Goal: Entertainment & Leisure: Consume media (video, audio)

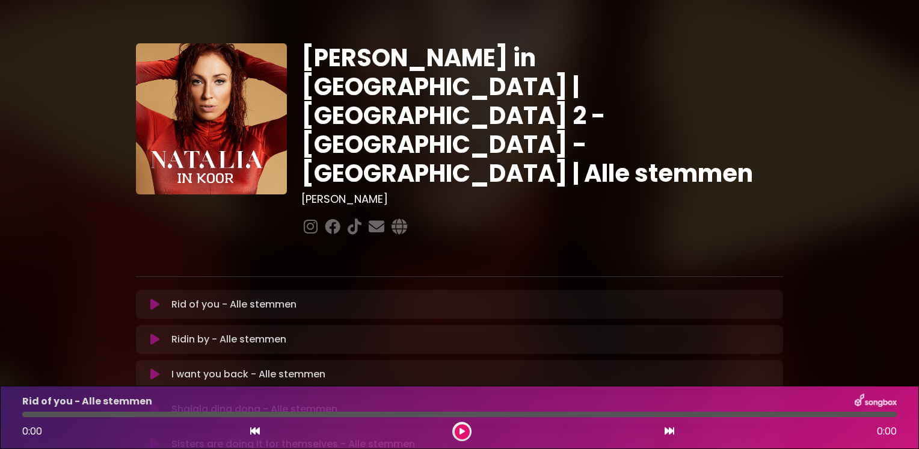
click at [459, 428] on icon at bounding box center [461, 431] width 5 height 7
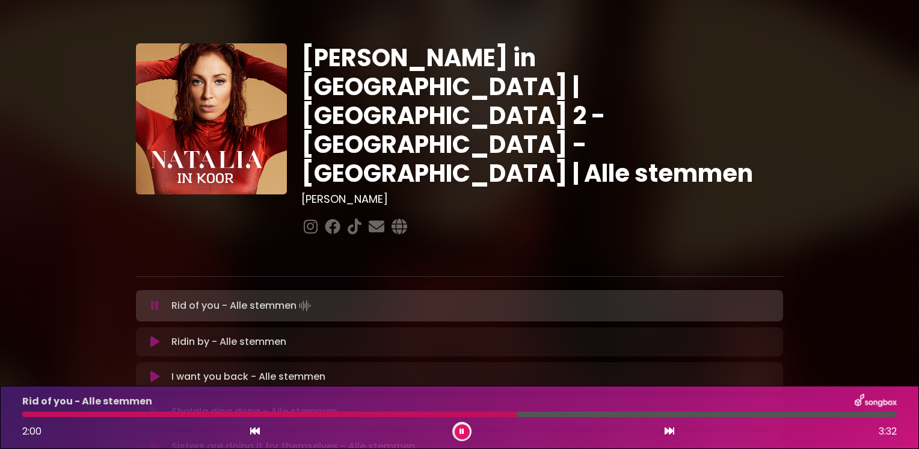
click at [44, 411] on div at bounding box center [269, 413] width 494 height 5
click at [36, 411] on div at bounding box center [174, 413] width 305 height 5
click at [46, 411] on div at bounding box center [244, 413] width 445 height 5
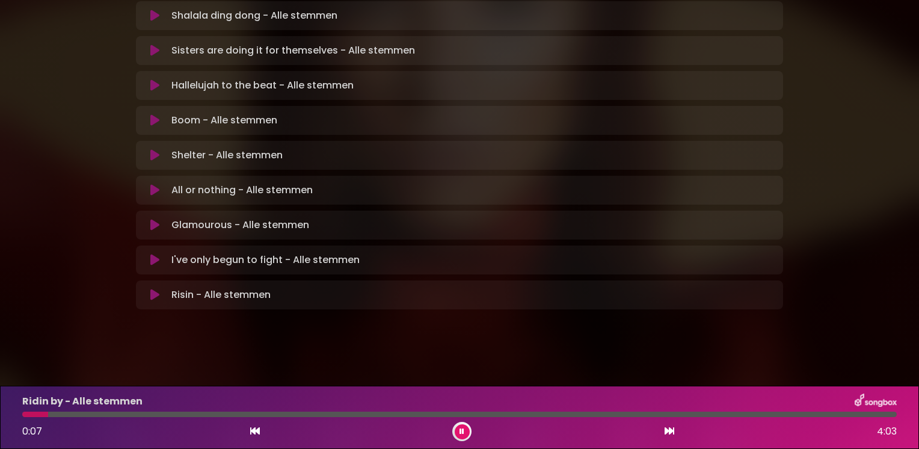
scroll to position [420, 0]
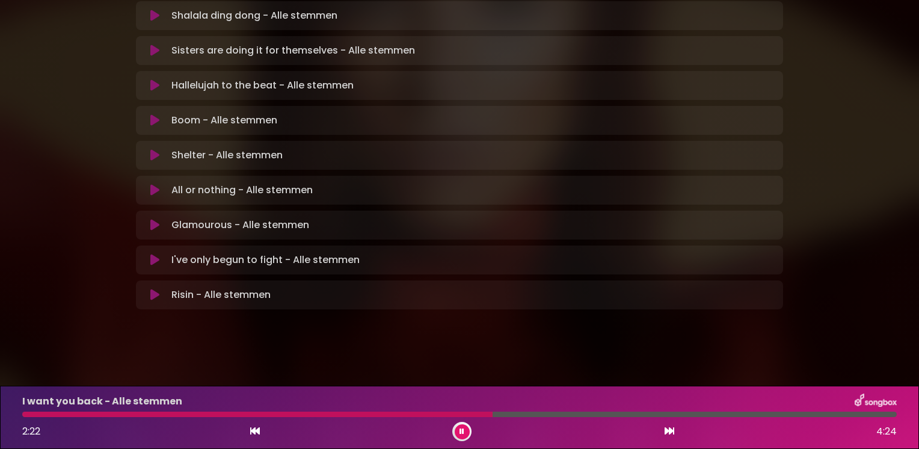
click at [426, 411] on div at bounding box center [257, 413] width 470 height 5
click at [382, 411] on div at bounding box center [225, 413] width 406 height 5
click at [314, 411] on div at bounding box center [212, 413] width 381 height 5
click at [289, 411] on div at bounding box center [262, 413] width 480 height 5
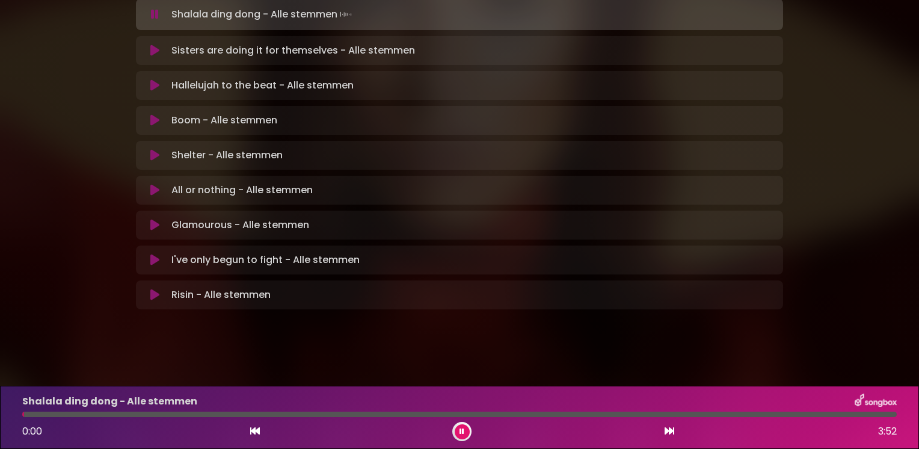
scroll to position [1010, 0]
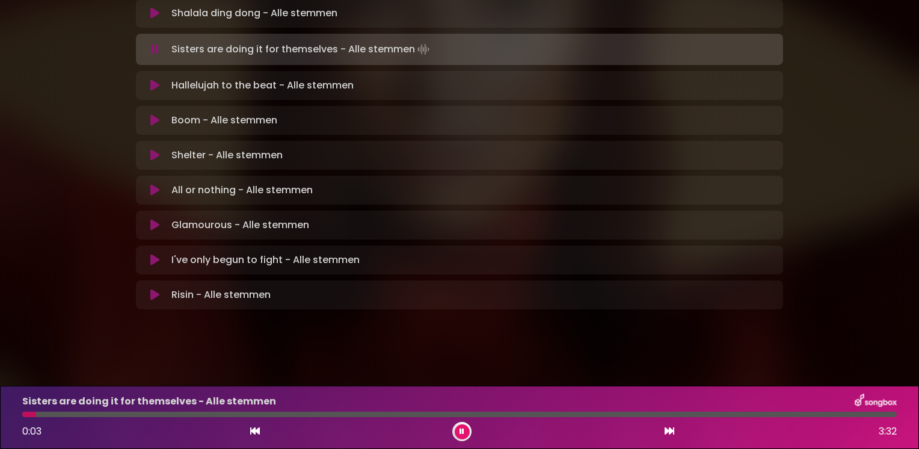
click at [459, 428] on icon at bounding box center [461, 431] width 5 height 7
